Goal: Transaction & Acquisition: Obtain resource

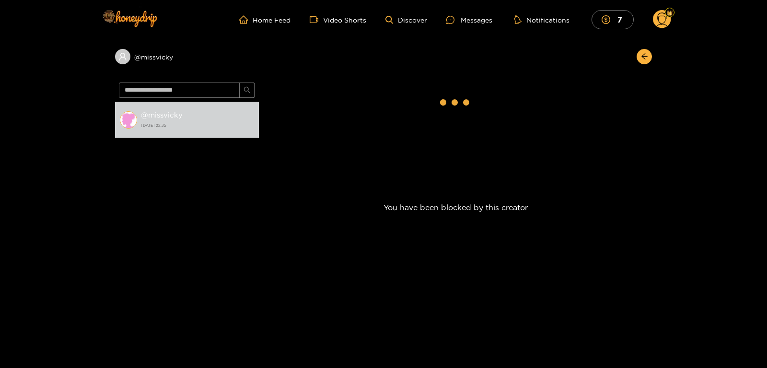
scroll to position [409, 0]
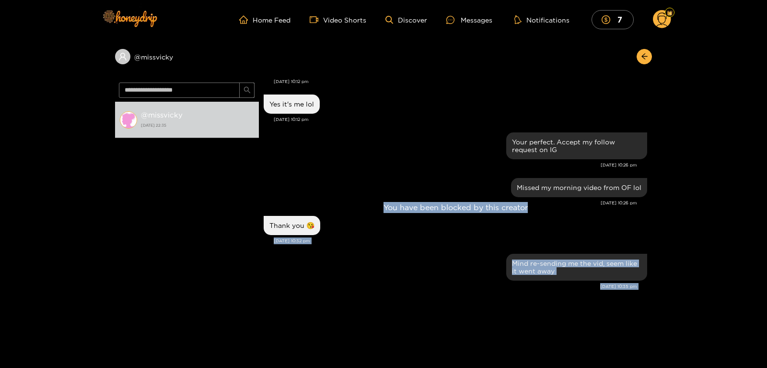
drag, startPoint x: 649, startPoint y: 252, endPoint x: 656, endPoint y: 232, distance: 20.8
click at [656, 232] on div "@ missvicky @ missvicky [DATE] 22:35 [PERSON_NAME] hi :) missed you [DATE] 1:35…" at bounding box center [383, 187] width 767 height 297
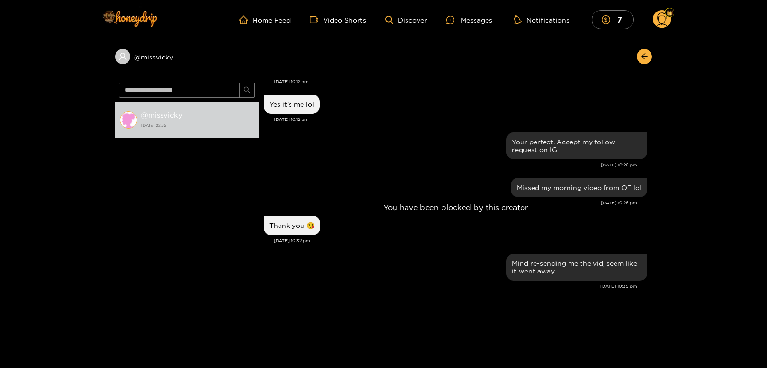
click at [656, 232] on div "@ missvicky @ missvicky [DATE] 22:35 [PERSON_NAME] hi :) missed you [DATE] 1:35…" at bounding box center [383, 187] width 767 height 297
click at [650, 236] on div "You have been blocked by this creator" at bounding box center [455, 208] width 393 height 258
click at [645, 236] on div "You have been blocked by this creator" at bounding box center [455, 208] width 393 height 258
click at [634, 195] on div "You have been blocked by this creator" at bounding box center [455, 208] width 393 height 258
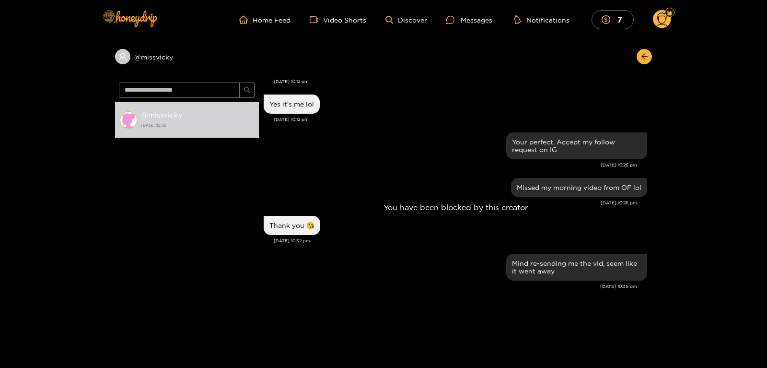
click at [634, 195] on div "You have been blocked by this creator" at bounding box center [455, 208] width 393 height 258
click at [666, 27] on circle at bounding box center [662, 19] width 18 height 18
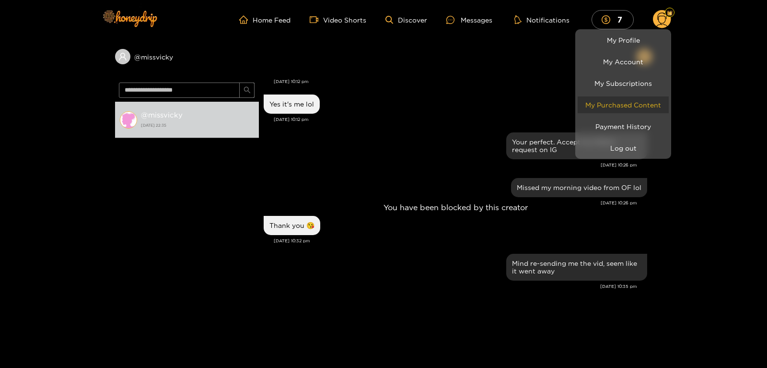
click at [614, 112] on link "My Purchased Content" at bounding box center [623, 104] width 91 height 17
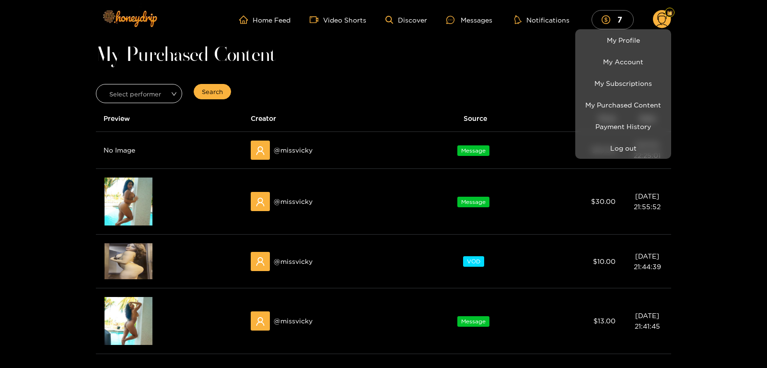
click at [121, 261] on div at bounding box center [383, 184] width 767 height 368
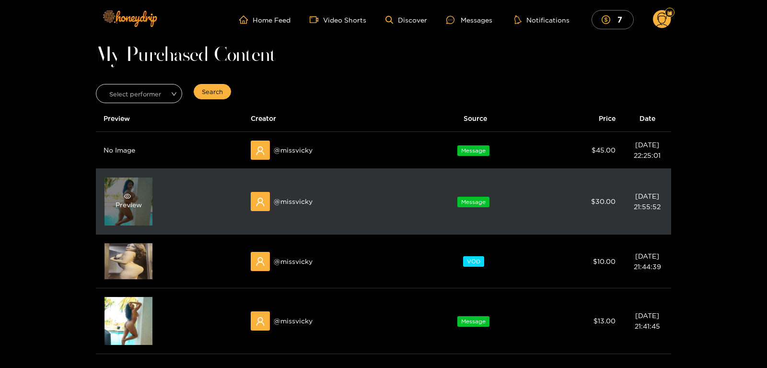
click at [128, 200] on div "Preview" at bounding box center [129, 201] width 26 height 17
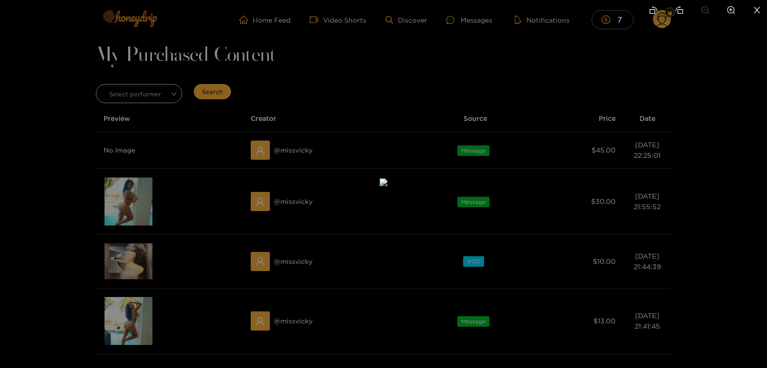
click at [388, 178] on img at bounding box center [384, 182] width 8 height 8
drag, startPoint x: 437, startPoint y: 129, endPoint x: 357, endPoint y: 367, distance: 250.9
click at [751, 11] on li at bounding box center [757, 11] width 20 height 22
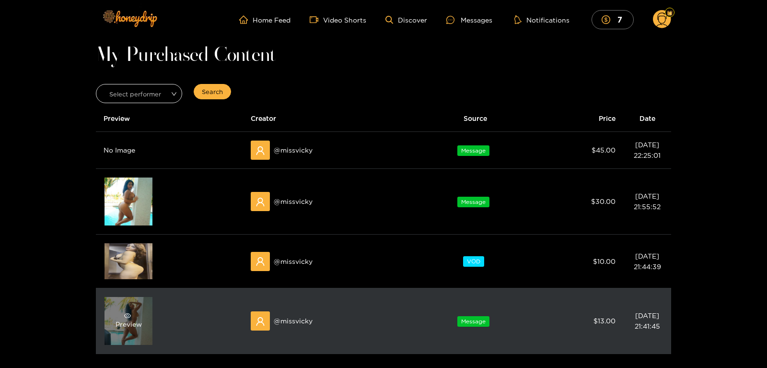
click at [150, 303] on div "Preview" at bounding box center [129, 321] width 48 height 48
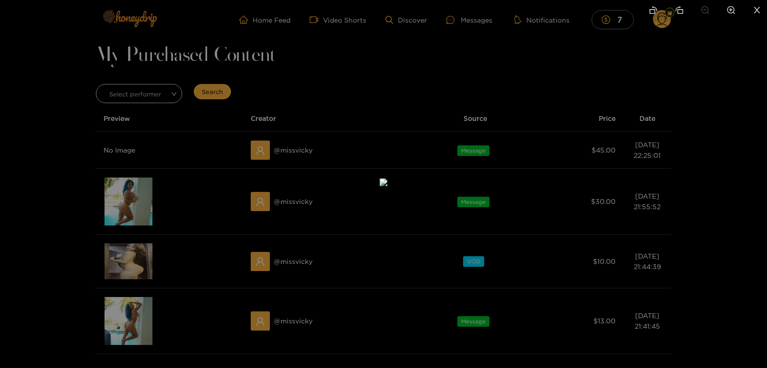
click at [139, 310] on div at bounding box center [383, 184] width 767 height 368
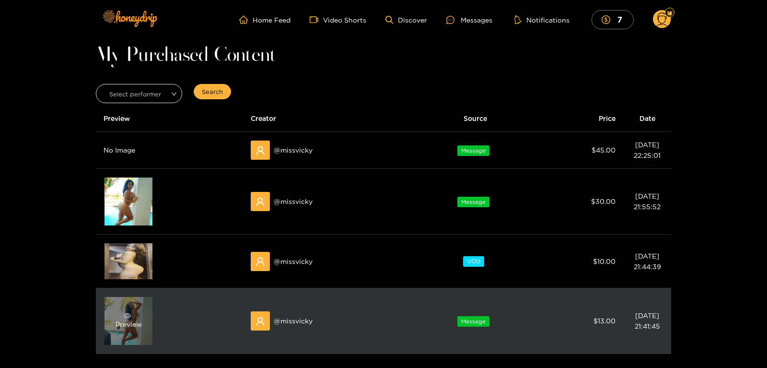
click at [133, 314] on span "eye" at bounding box center [128, 315] width 24 height 7
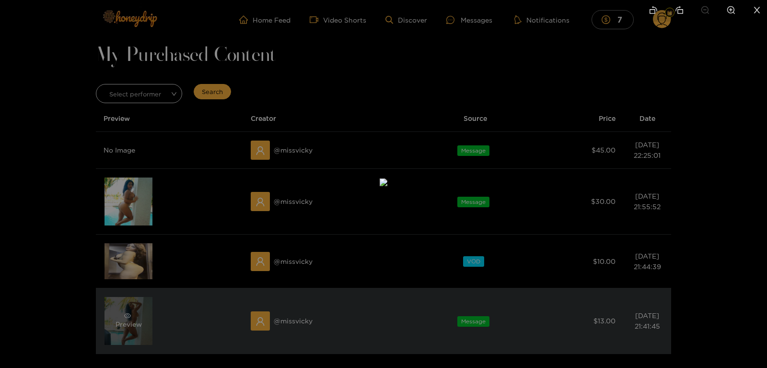
click at [133, 314] on div at bounding box center [383, 184] width 767 height 368
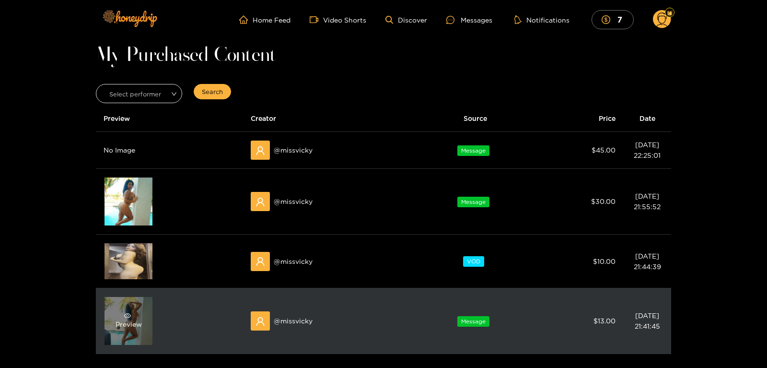
click at [143, 329] on div "Preview" at bounding box center [129, 321] width 48 height 48
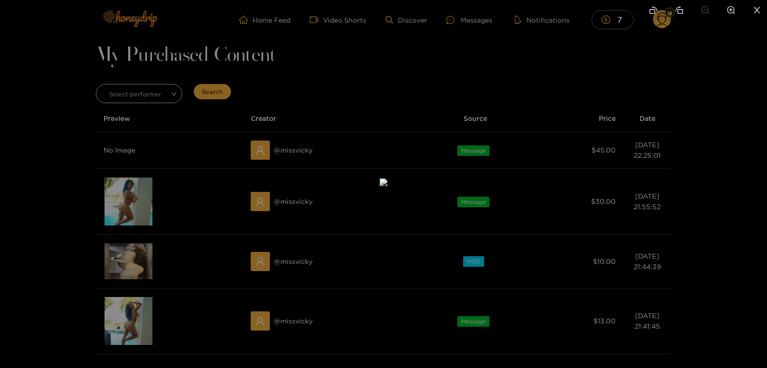
click at [128, 317] on div at bounding box center [383, 184] width 767 height 368
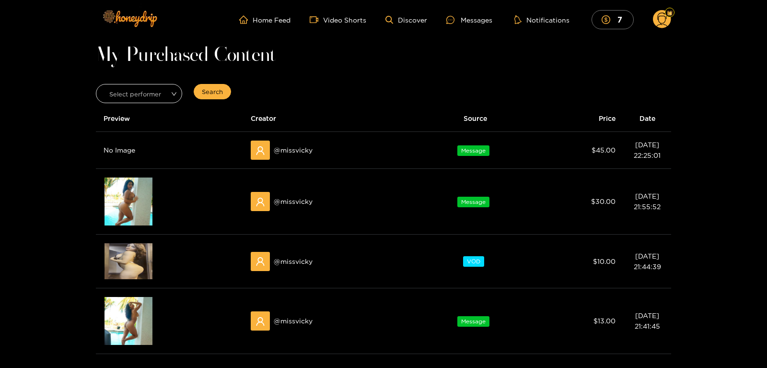
click at [128, 317] on icon "eye" at bounding box center [127, 315] width 7 height 5
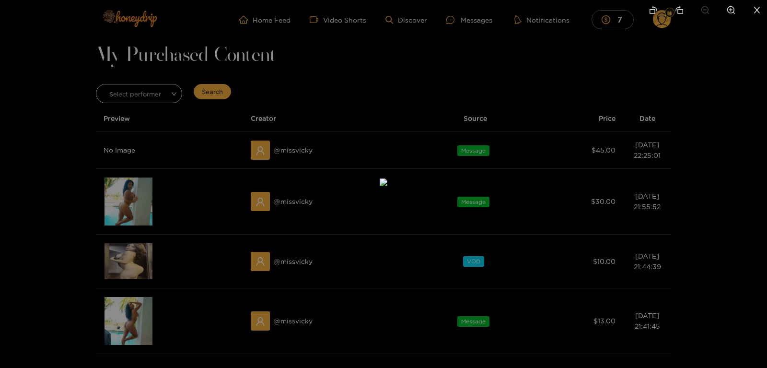
click at [759, 9] on icon "close" at bounding box center [757, 10] width 9 height 9
